Goal: Task Accomplishment & Management: Complete application form

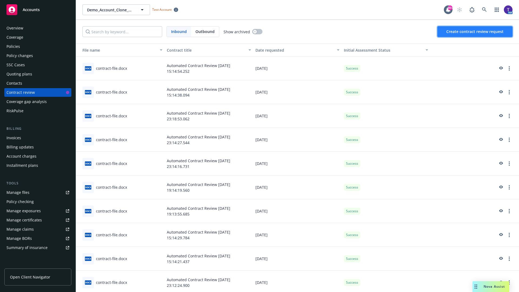
click at [475, 32] on span "Create contract review request" at bounding box center [474, 31] width 57 height 5
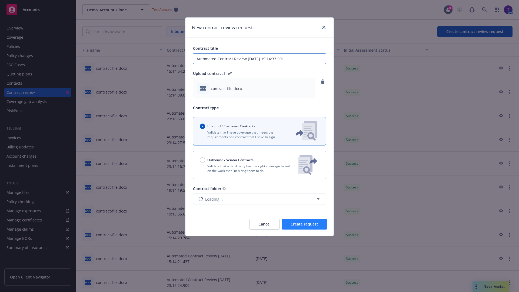
type input "Automated Contract Review [DATE] 19:14:33.591"
click at [304, 224] on span "Create request" at bounding box center [304, 223] width 28 height 5
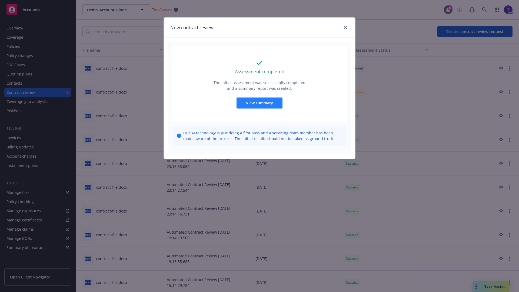
click at [259, 103] on span "View summary" at bounding box center [259, 102] width 27 height 5
